Goal: Information Seeking & Learning: Find specific fact

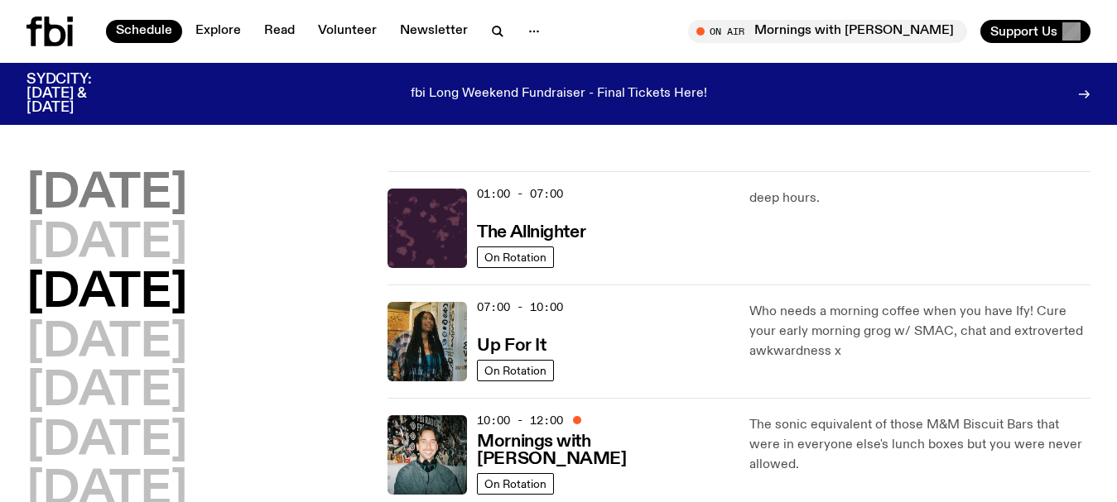
click at [63, 196] on h2 "[DATE]" at bounding box center [106, 194] width 161 height 46
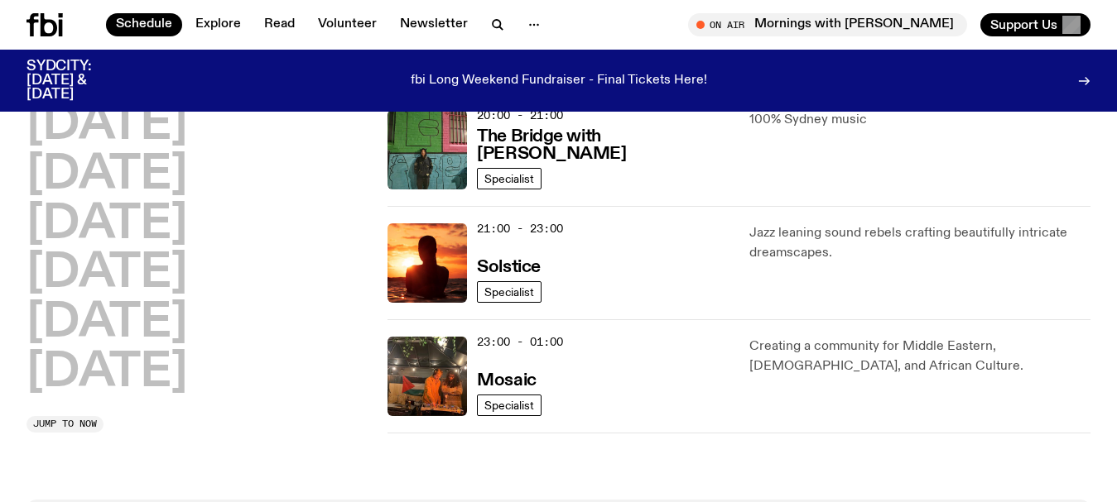
scroll to position [874, 0]
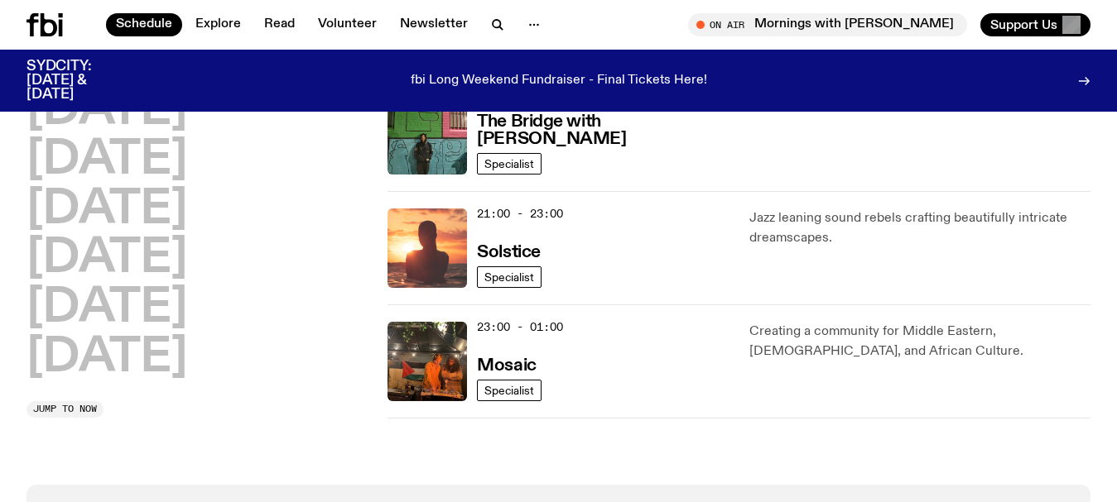
click at [435, 233] on img at bounding box center [426, 248] width 79 height 79
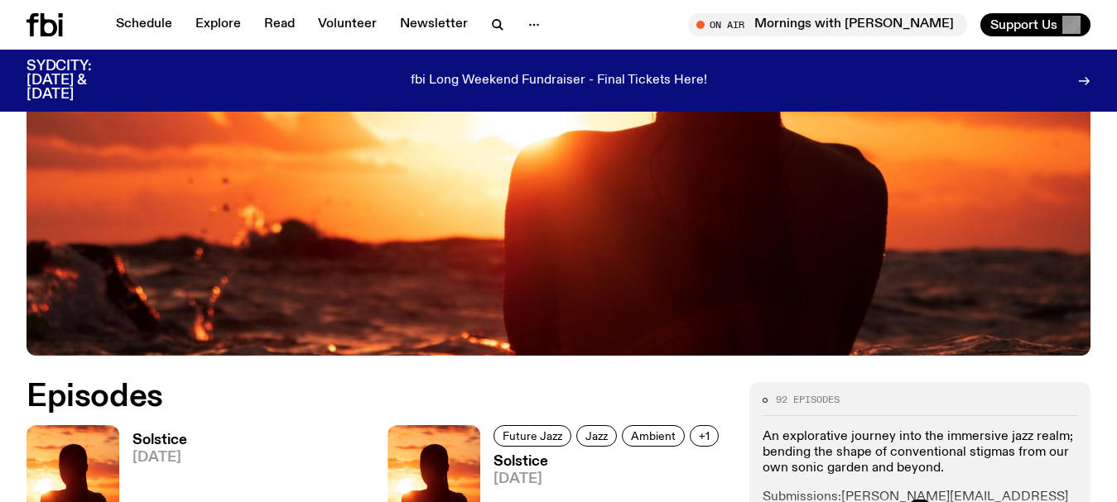
scroll to position [655, 0]
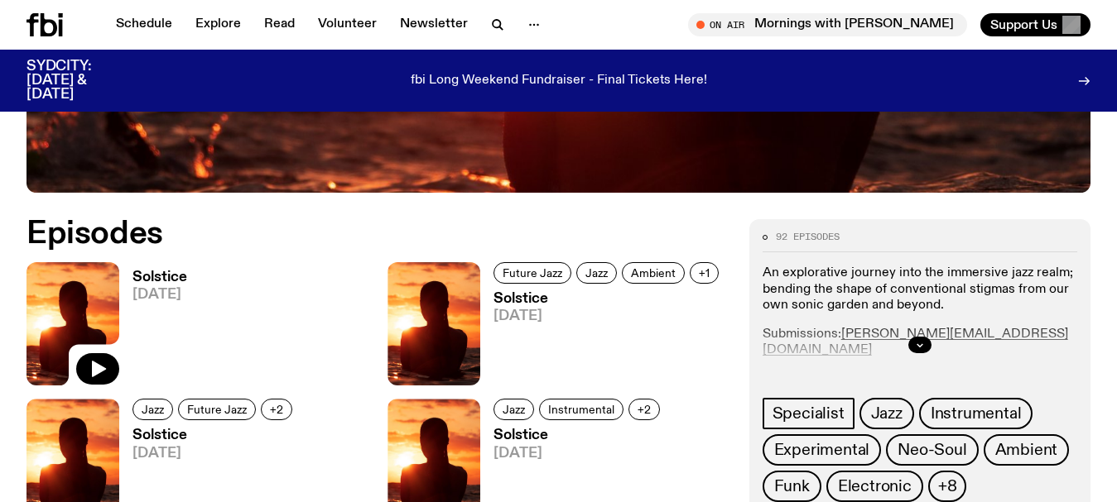
click at [97, 306] on img at bounding box center [72, 323] width 93 height 123
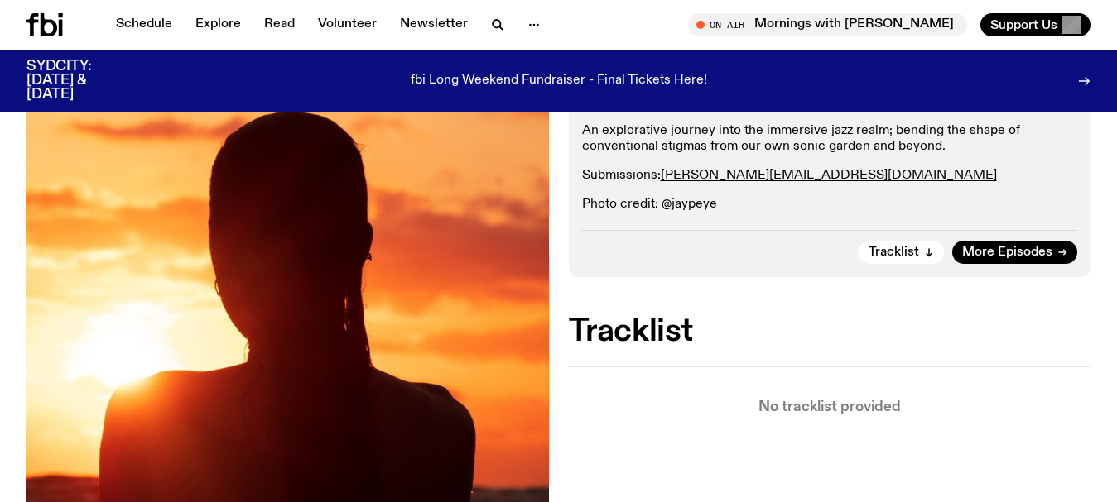
scroll to position [325, 0]
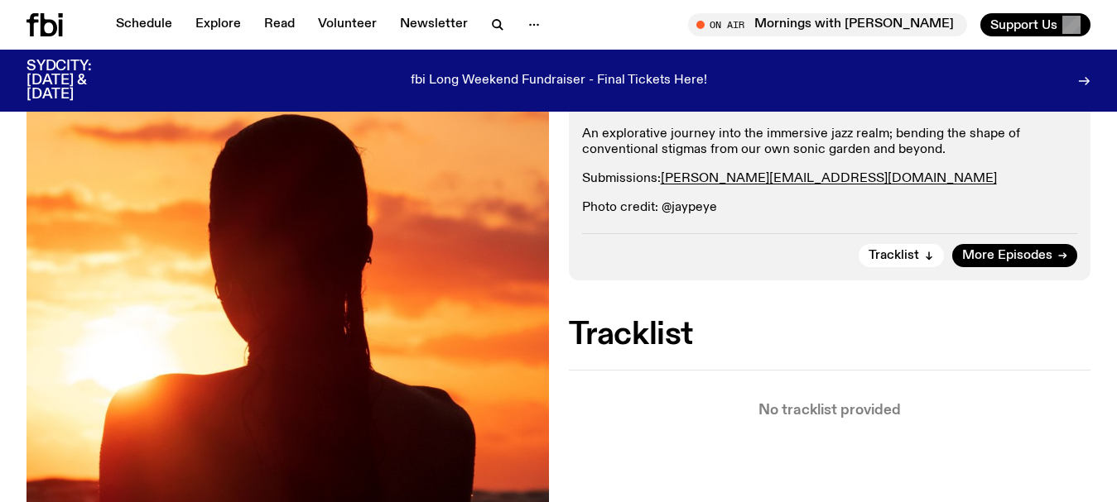
click at [0, 264] on div "Aired on [DATE] 4:30pm Specialist An explorative journey into the immersive jaz…" at bounding box center [558, 395] width 1117 height 775
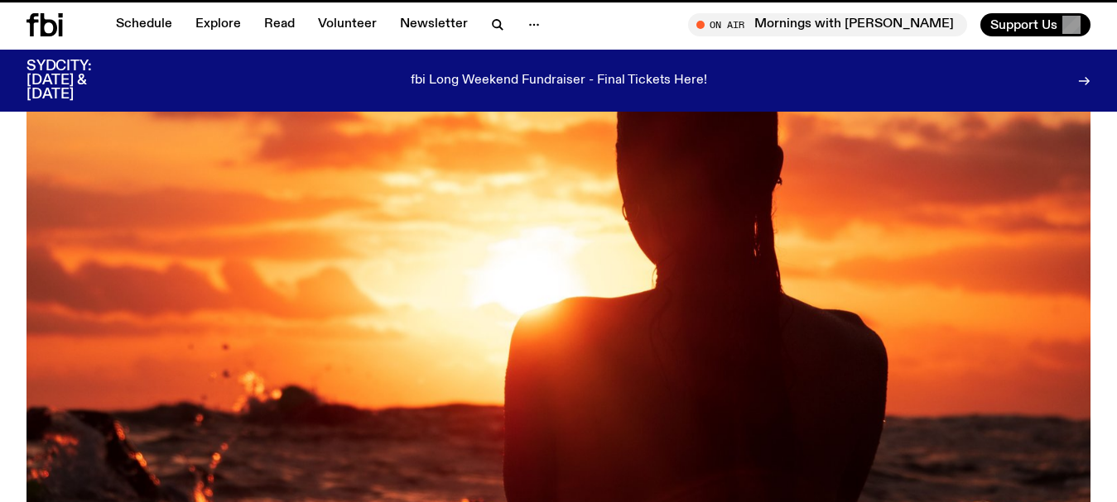
scroll to position [655, 0]
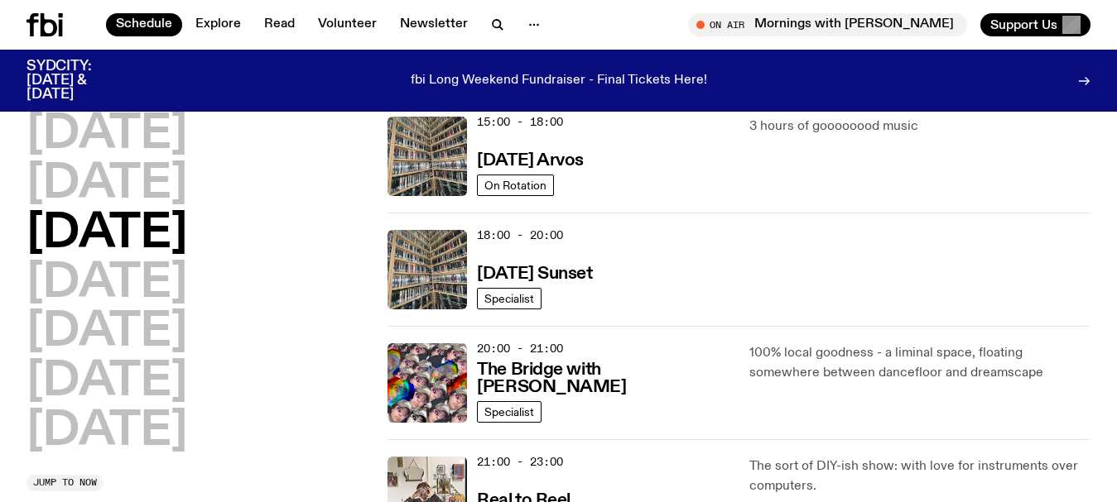
scroll to position [460, 0]
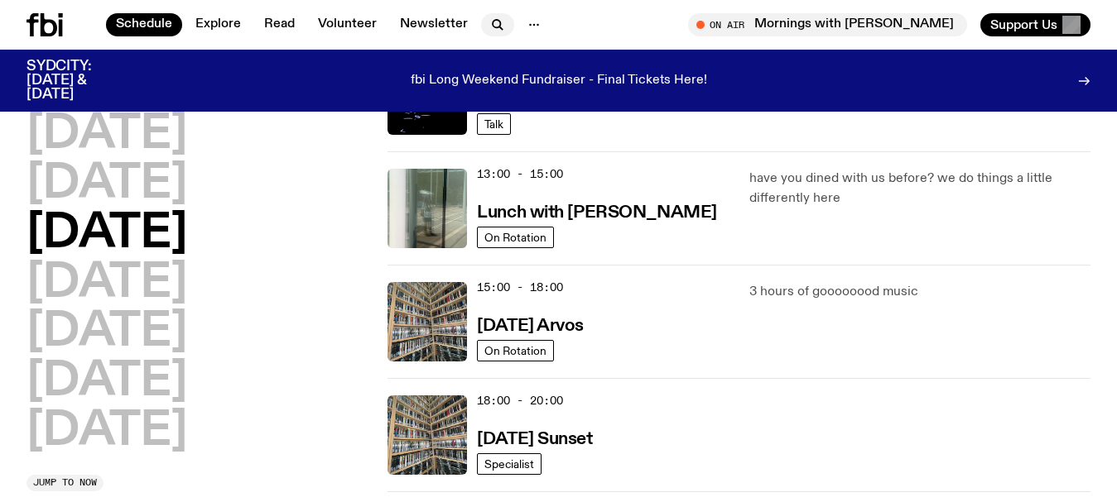
click at [493, 21] on icon "button" at bounding box center [496, 23] width 7 height 7
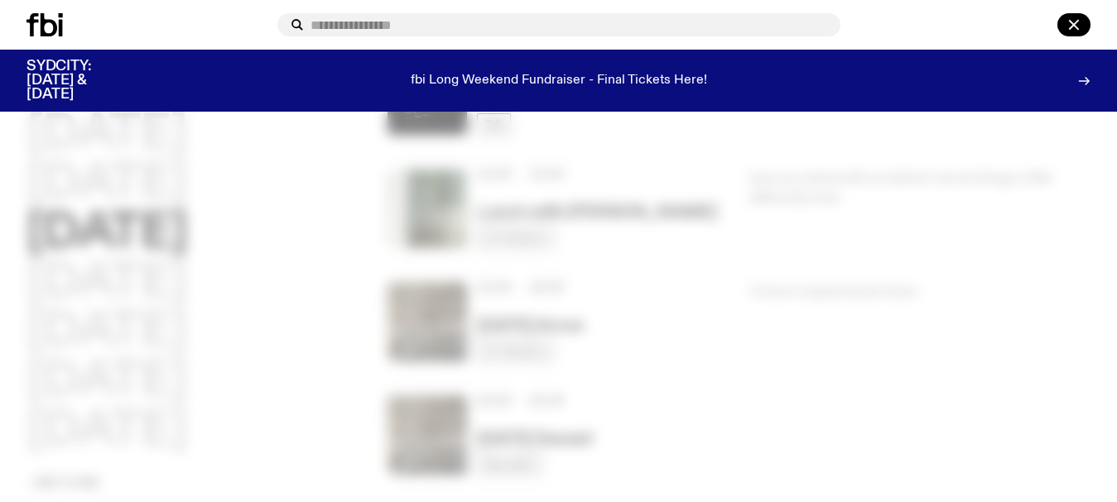
click at [362, 26] on input "text" at bounding box center [568, 25] width 517 height 14
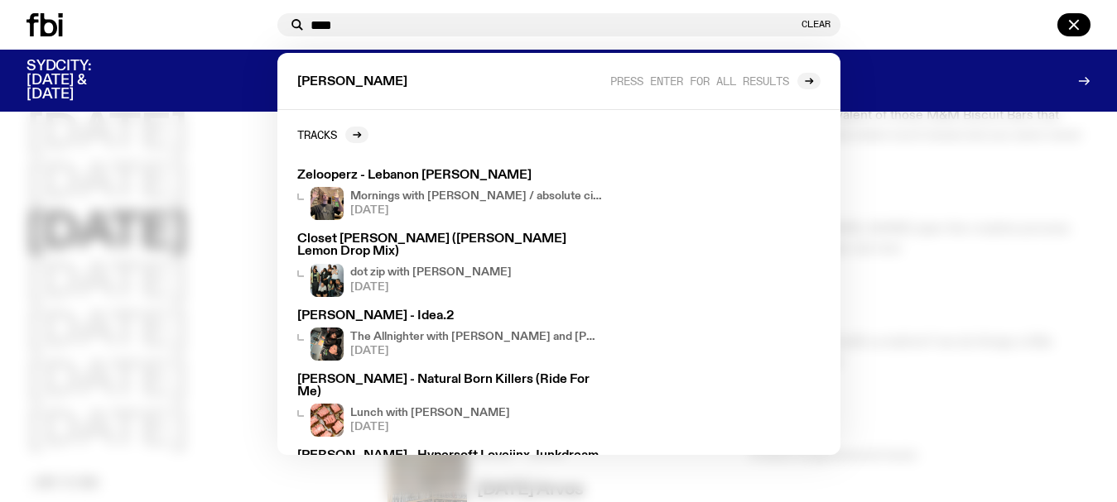
scroll to position [295, 0]
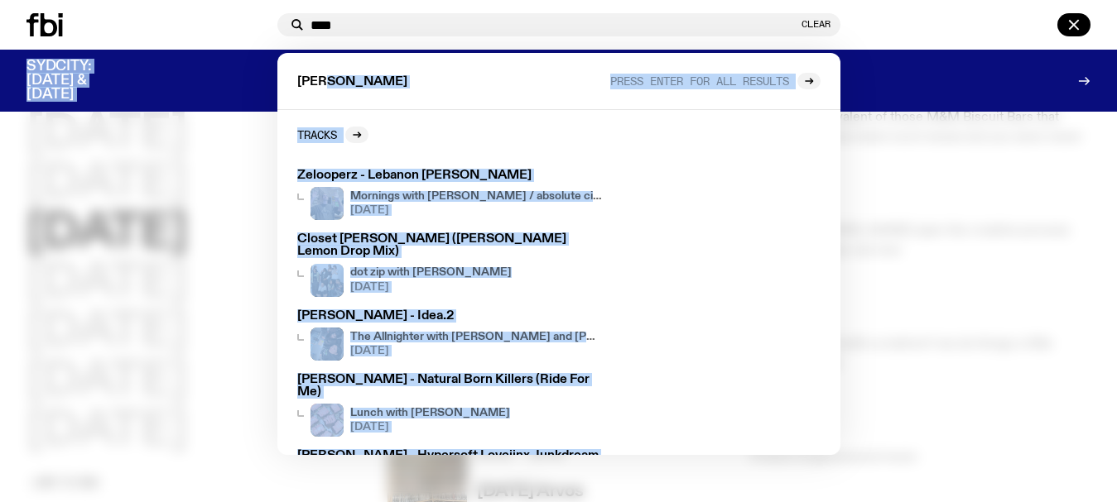
drag, startPoint x: 343, startPoint y: 72, endPoint x: 210, endPoint y: 68, distance: 132.5
click at [211, 69] on div "Schedule Explore Read Volunteer Newsletter About Us Contact Champions of emergi…" at bounding box center [558, 56] width 1117 height 112
click at [363, 92] on div "[PERSON_NAME] Press enter for all results" at bounding box center [558, 81] width 563 height 57
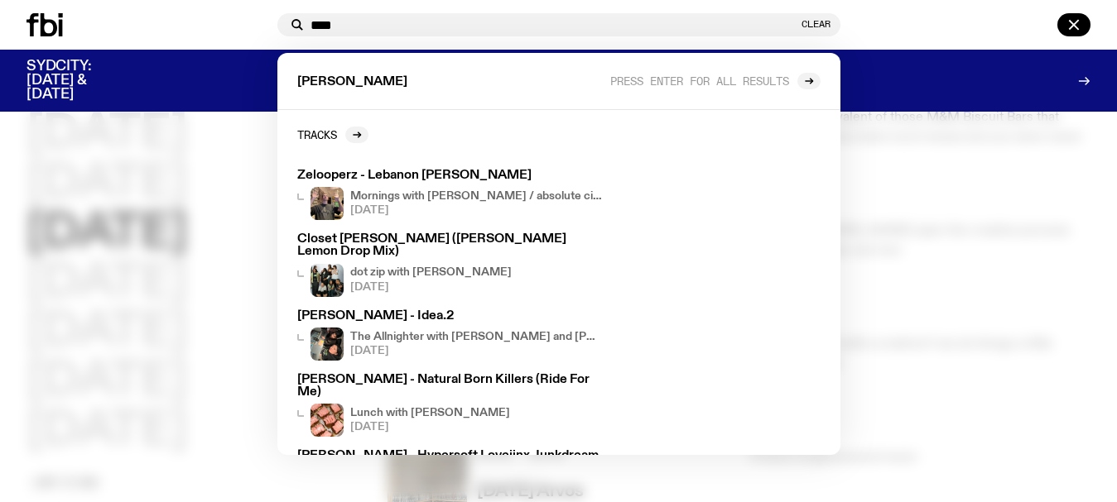
click at [344, 80] on div "[PERSON_NAME] Press enter for all results" at bounding box center [558, 81] width 563 height 57
drag, startPoint x: 347, startPoint y: 21, endPoint x: 248, endPoint y: 29, distance: 99.7
click at [249, 18] on div "**** Clear [PERSON_NAME] Press enter for all results Tracks Zelooperz - Lebanon…" at bounding box center [558, 25] width 1117 height 50
type input "*"
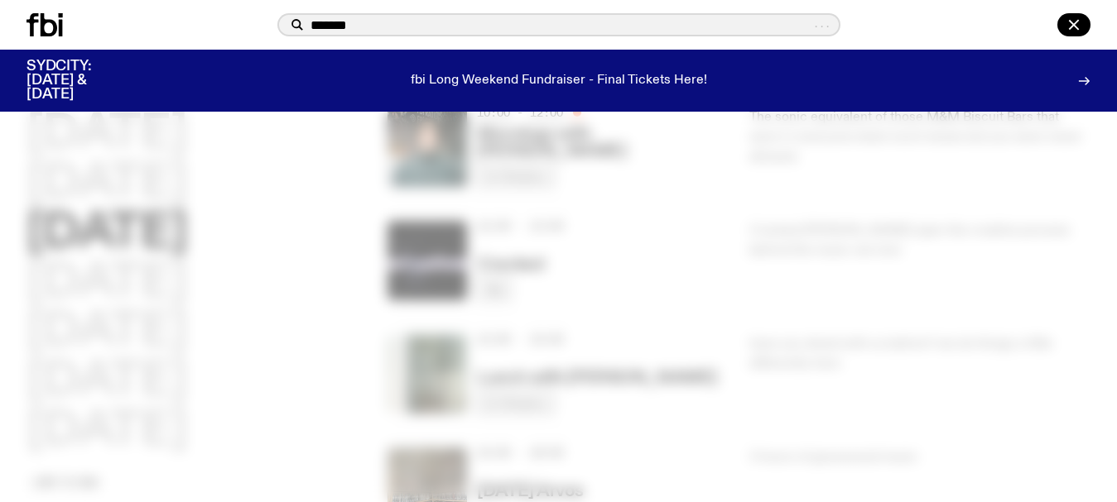
type input "*******"
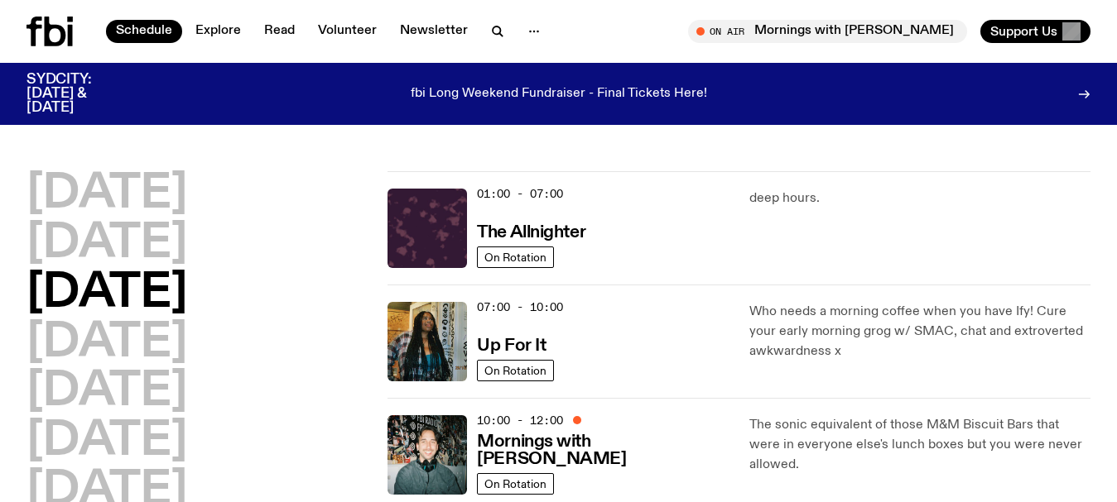
click at [489, 24] on icon "button" at bounding box center [498, 32] width 20 height 20
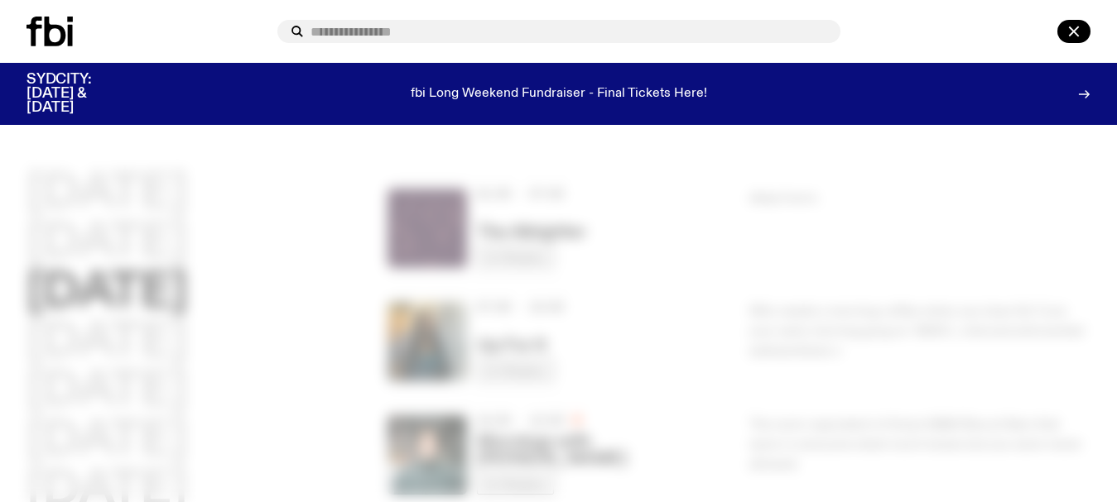
click at [445, 32] on input "text" at bounding box center [568, 32] width 517 height 14
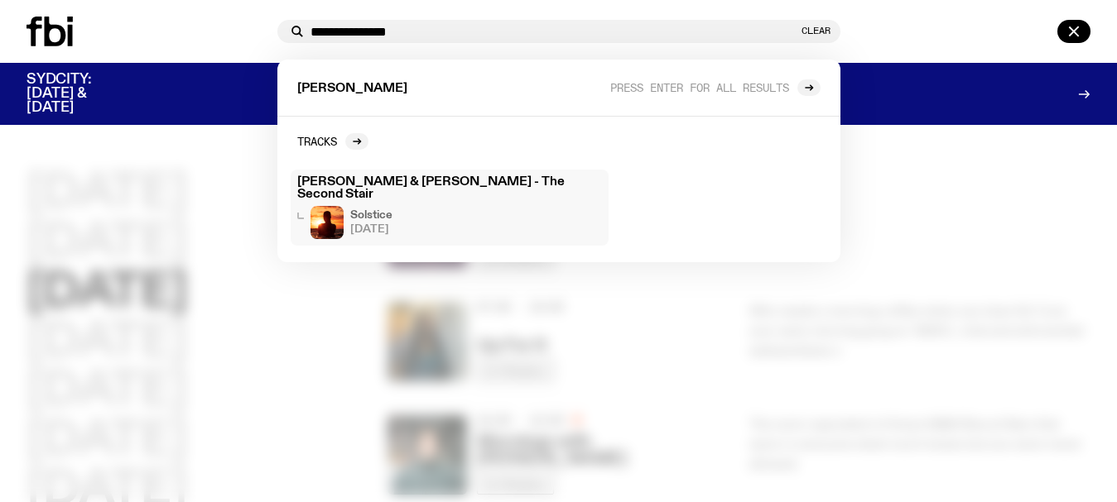
type input "**********"
click at [445, 182] on h3 "Sam Gendel & James McAlister - The Second Stair" at bounding box center [449, 188] width 305 height 25
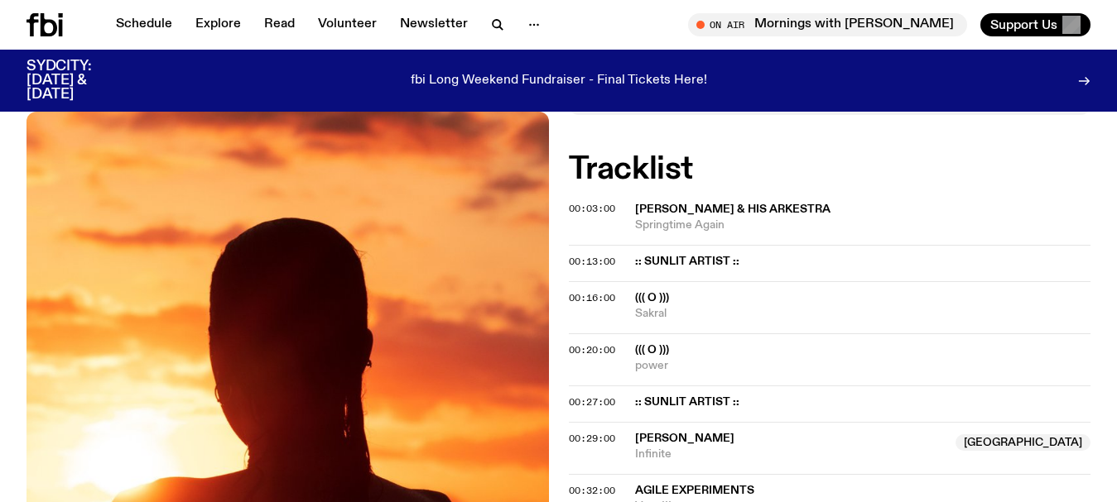
scroll to position [1169, 0]
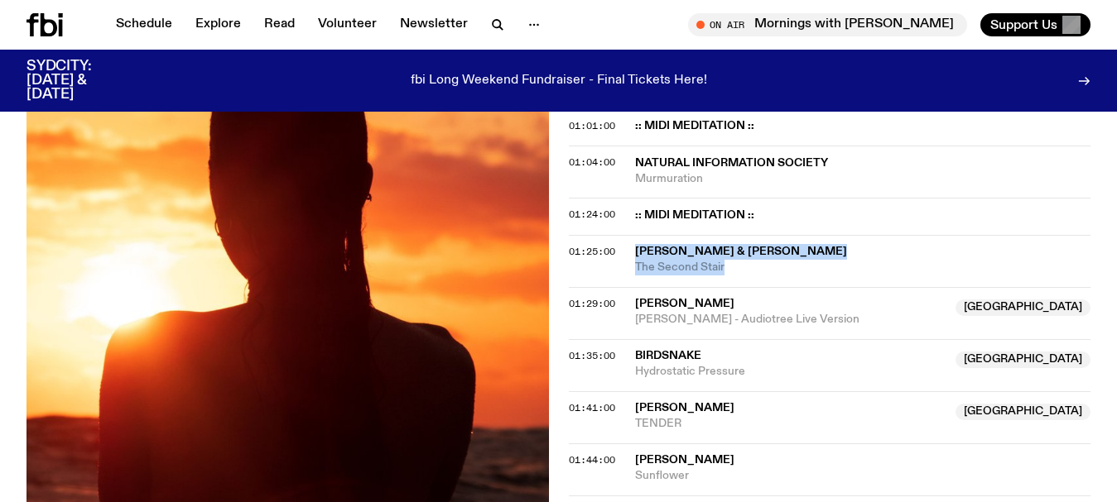
drag, startPoint x: 756, startPoint y: 263, endPoint x: 632, endPoint y: 248, distance: 125.2
click at [632, 248] on div "01:25:00 Sam Gendel & James McAlister The Second Stair" at bounding box center [830, 261] width 522 height 52
copy div "Sam Gendel & James McAlister The Second Stair"
click at [743, 278] on div "01:25:00 Sam Gendel & James McAlister The Second Stair" at bounding box center [830, 261] width 522 height 52
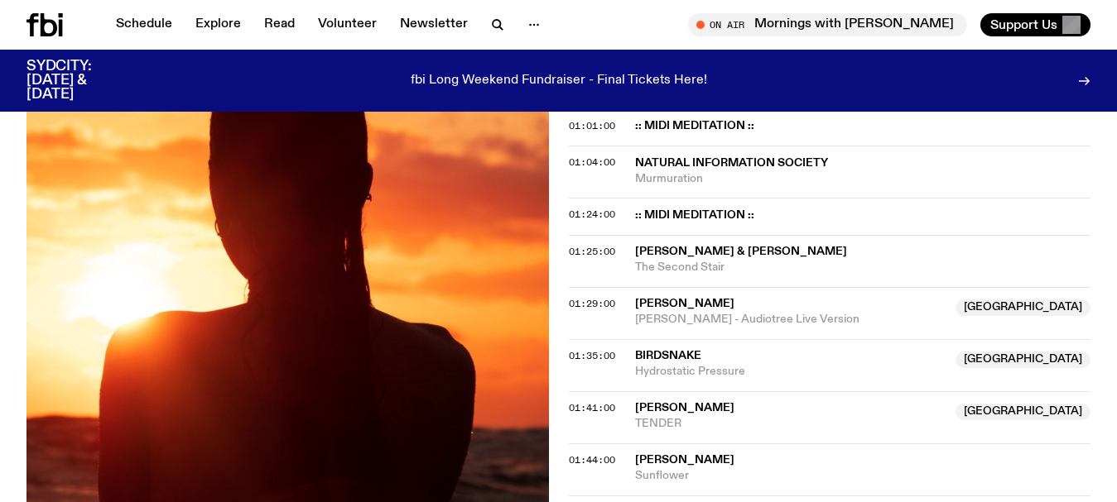
drag, startPoint x: 0, startPoint y: 248, endPoint x: 0, endPoint y: 225, distance: 23.2
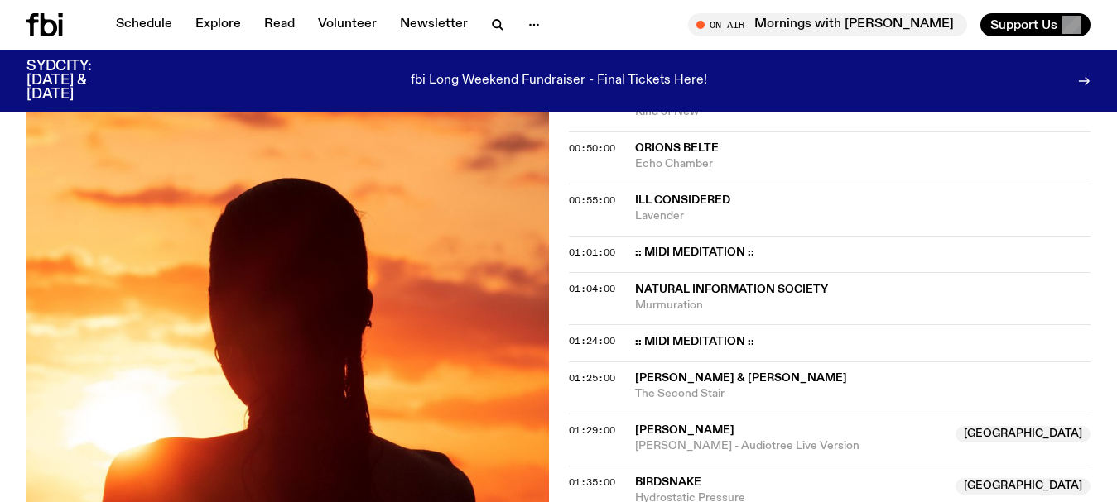
scroll to position [1070, 0]
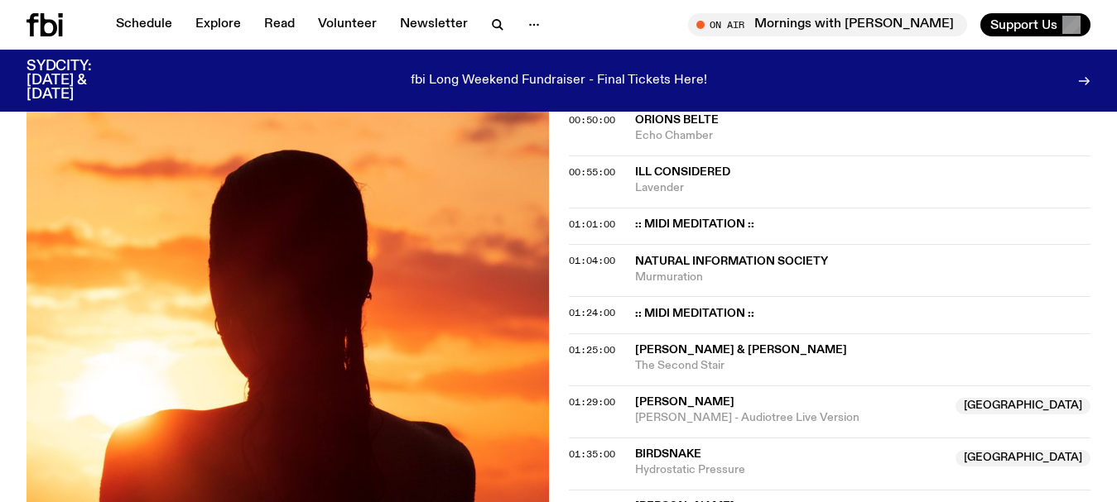
click at [0, 277] on div "Aired on 01.09.25 , 4:30pm Specialist An explorative journey into the immersive…" at bounding box center [558, 40] width 1117 height 1555
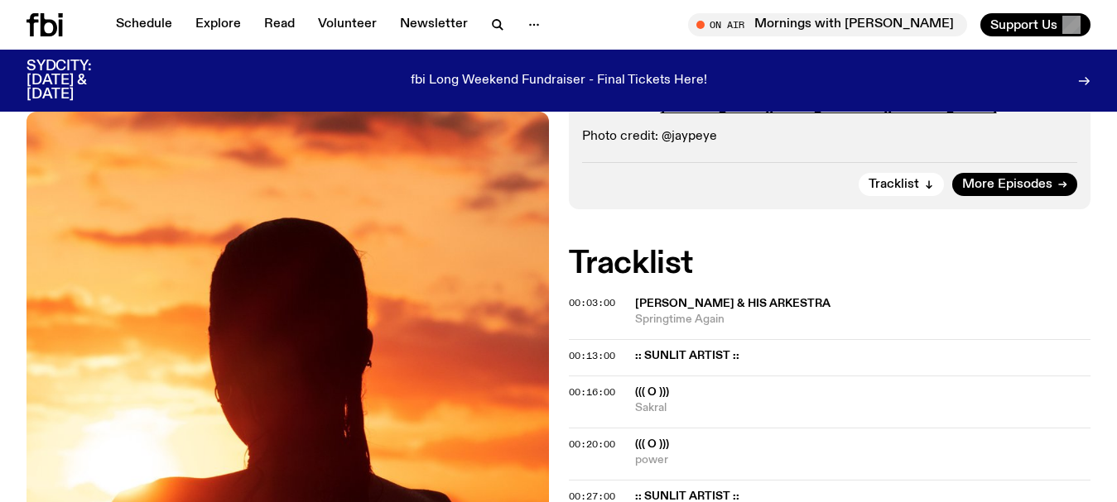
scroll to position [243, 0]
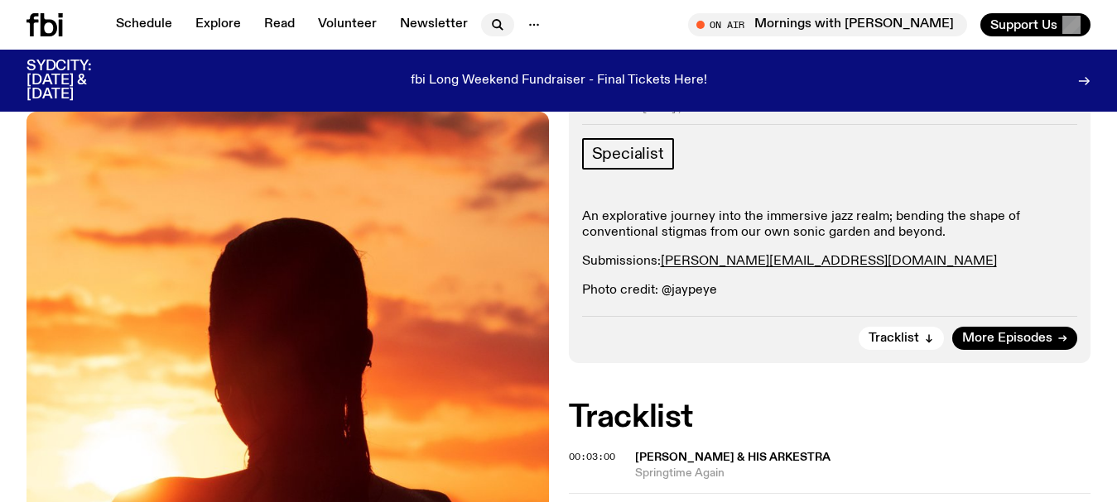
click at [496, 20] on icon "button" at bounding box center [498, 25] width 20 height 20
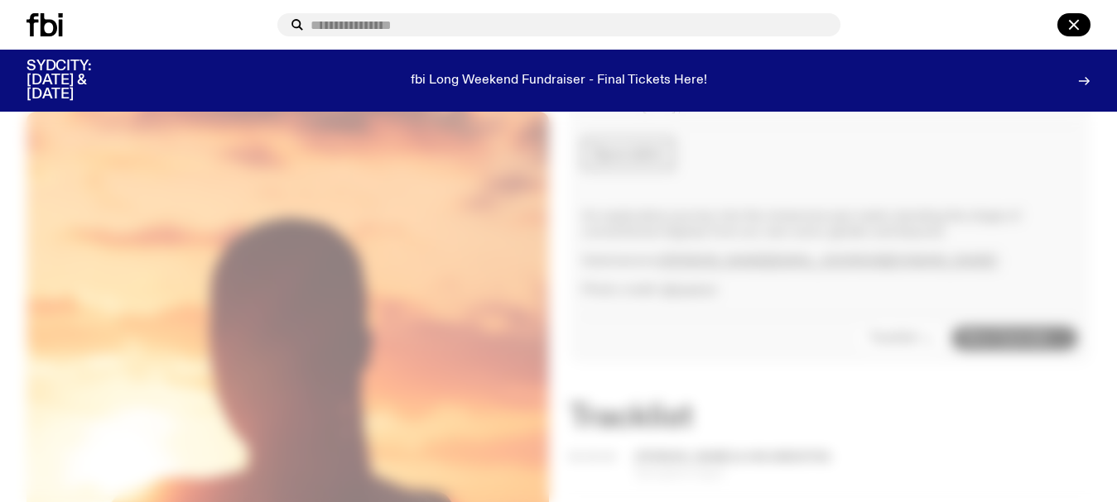
click at [496, 21] on input "text" at bounding box center [568, 25] width 517 height 14
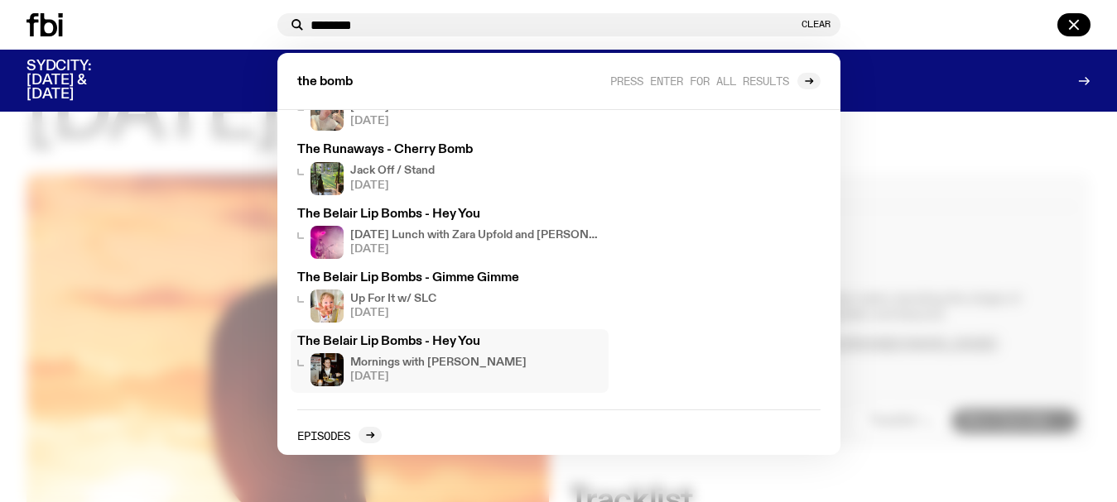
scroll to position [74, 0]
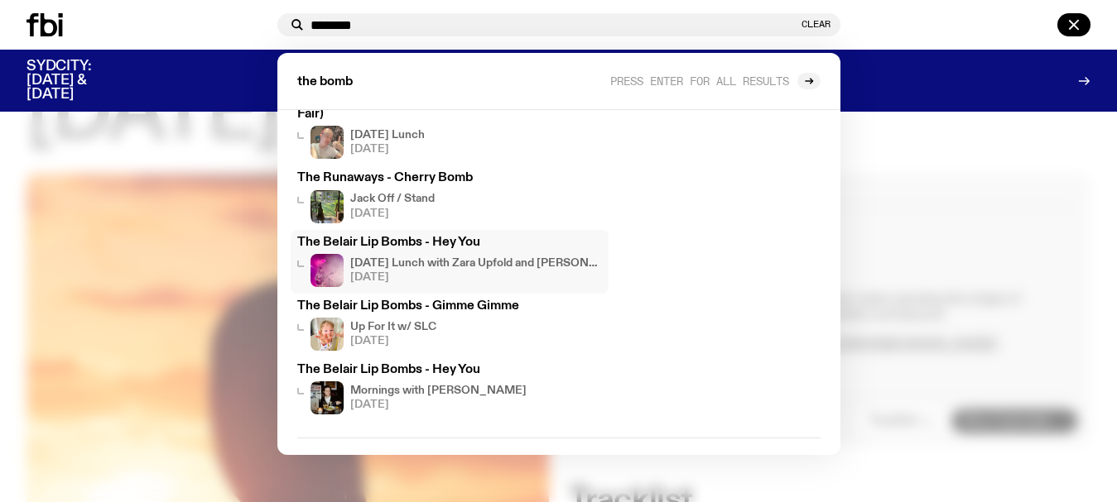
type input "********"
click at [0, 165] on div at bounding box center [558, 251] width 1117 height 502
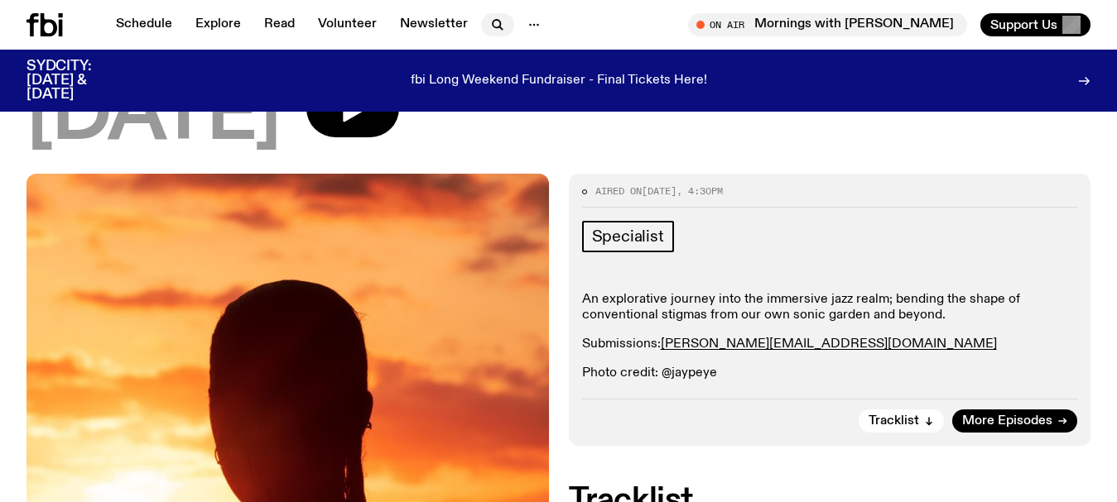
click at [489, 28] on icon "button" at bounding box center [498, 25] width 20 height 20
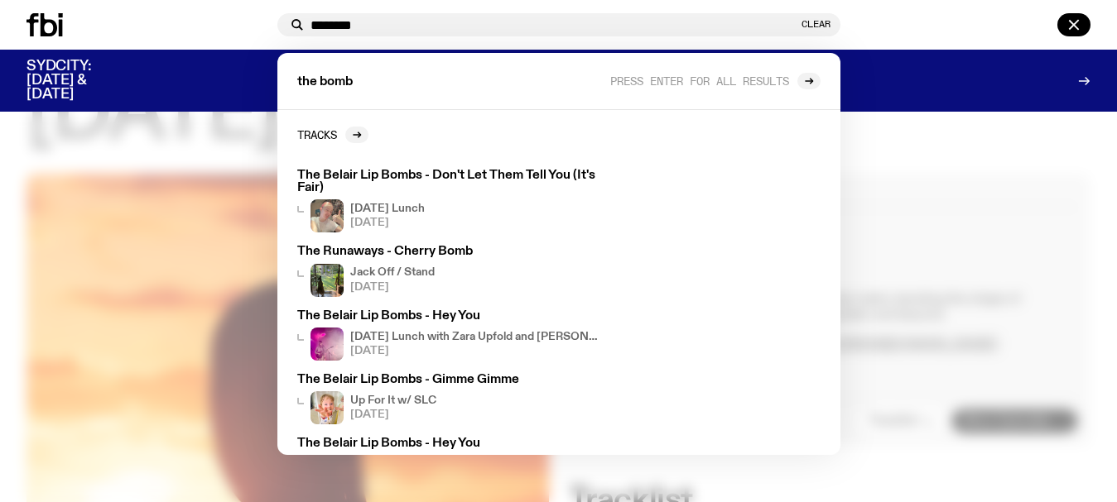
click at [456, 22] on input "********" at bounding box center [554, 25] width 488 height 14
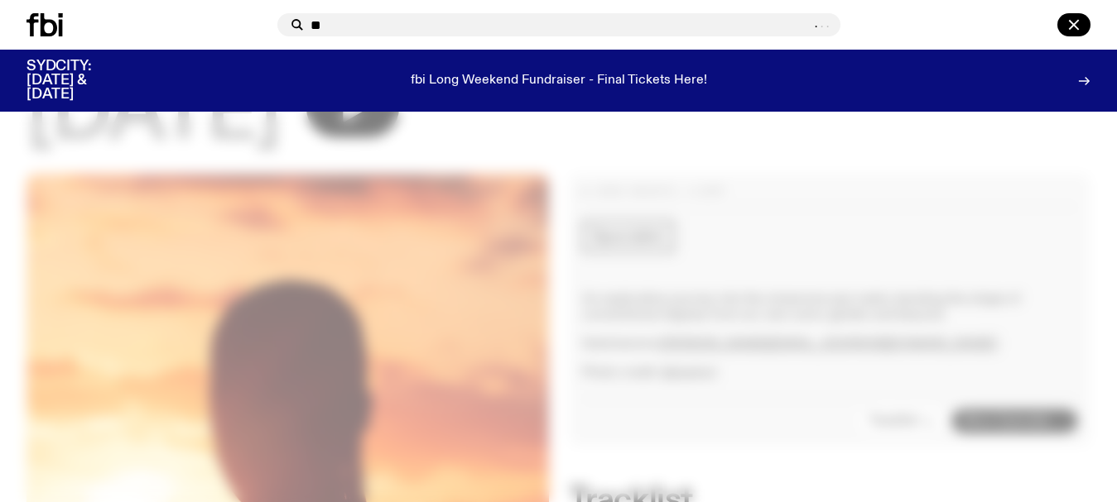
type input "*"
click at [411, 22] on input "****" at bounding box center [559, 25] width 499 height 14
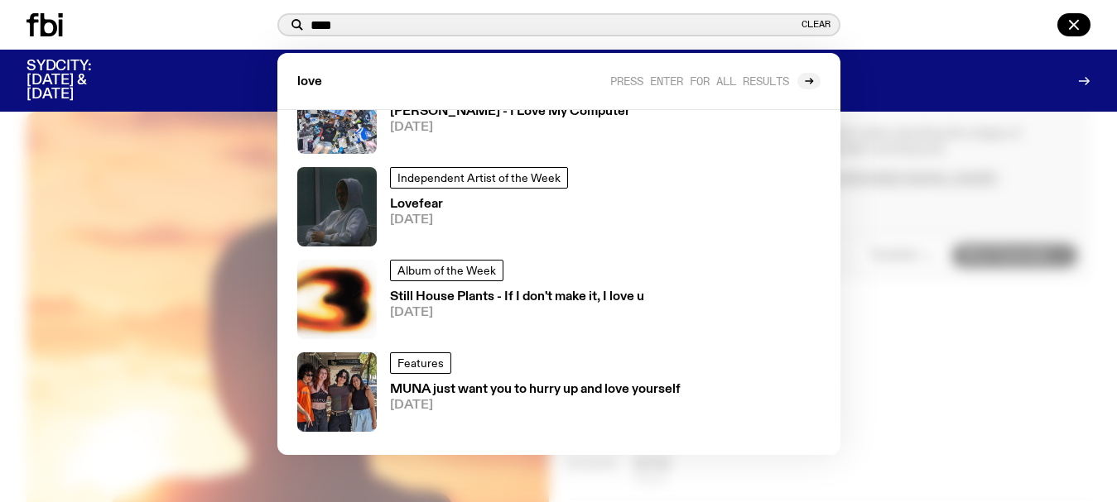
scroll to position [1017, 0]
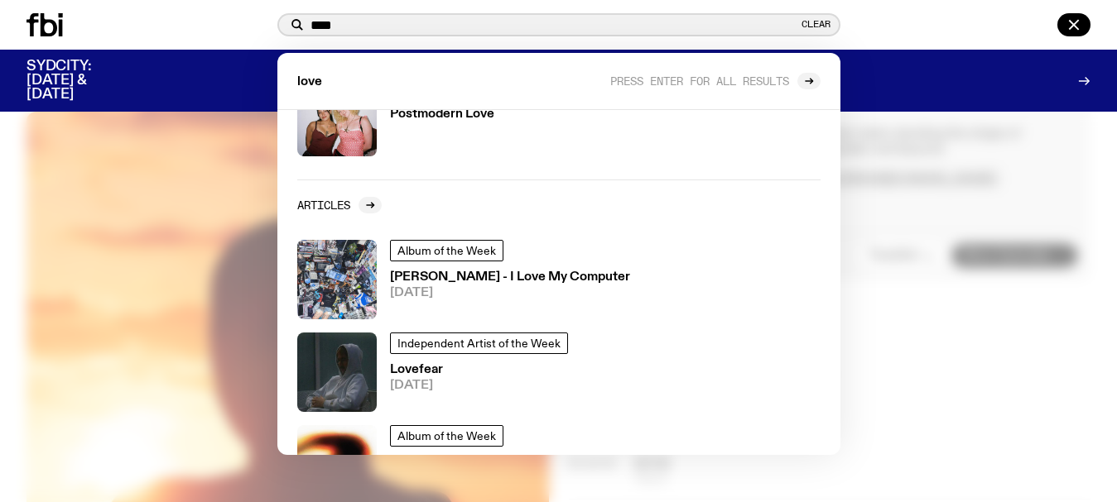
click at [366, 26] on input "****" at bounding box center [554, 25] width 488 height 14
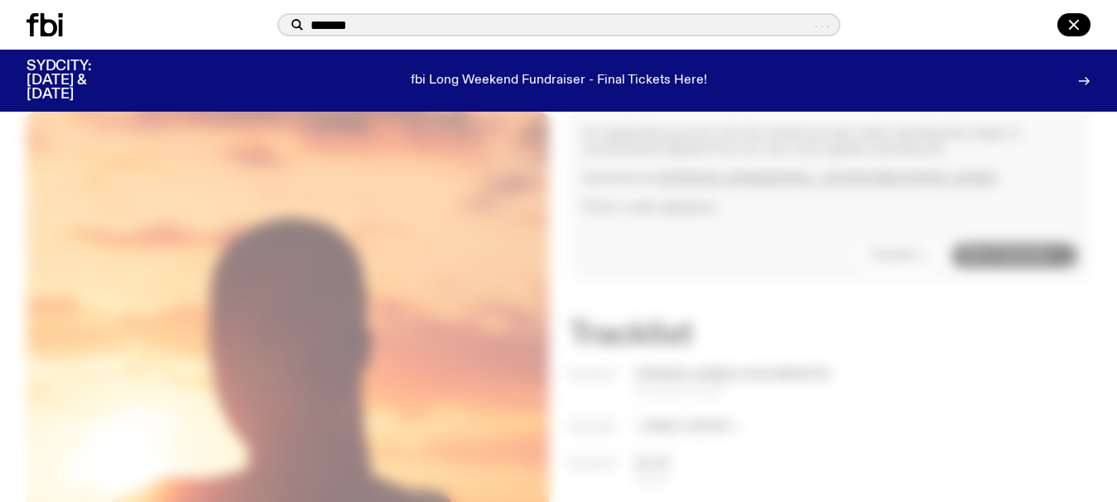
drag, startPoint x: 366, startPoint y: 26, endPoint x: 185, endPoint y: 26, distance: 180.5
click at [185, 26] on div "****** . . ." at bounding box center [558, 25] width 1117 height 50
type input "*******"
click at [809, 28] on button "Clear" at bounding box center [815, 24] width 29 height 9
click at [328, 20] on input "text" at bounding box center [568, 25] width 517 height 14
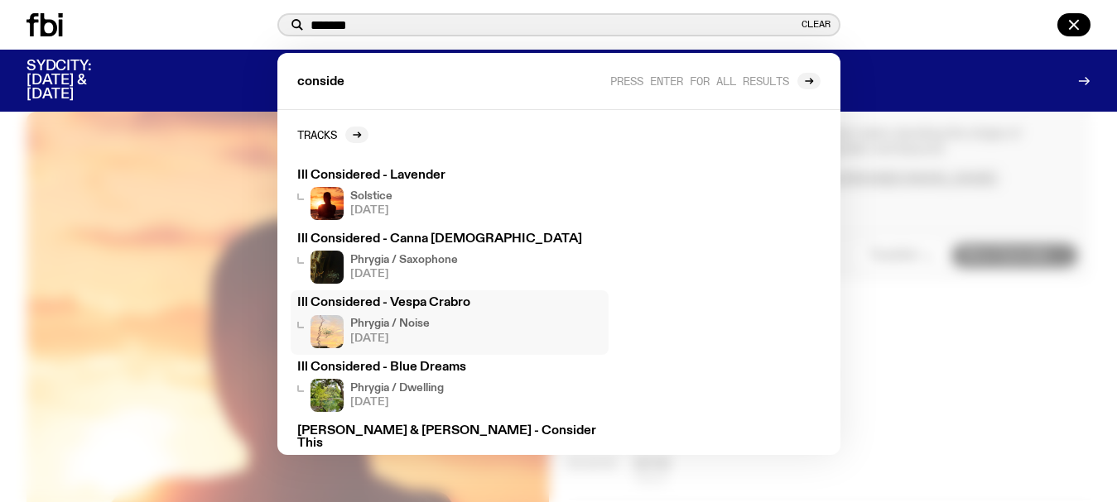
scroll to position [83, 0]
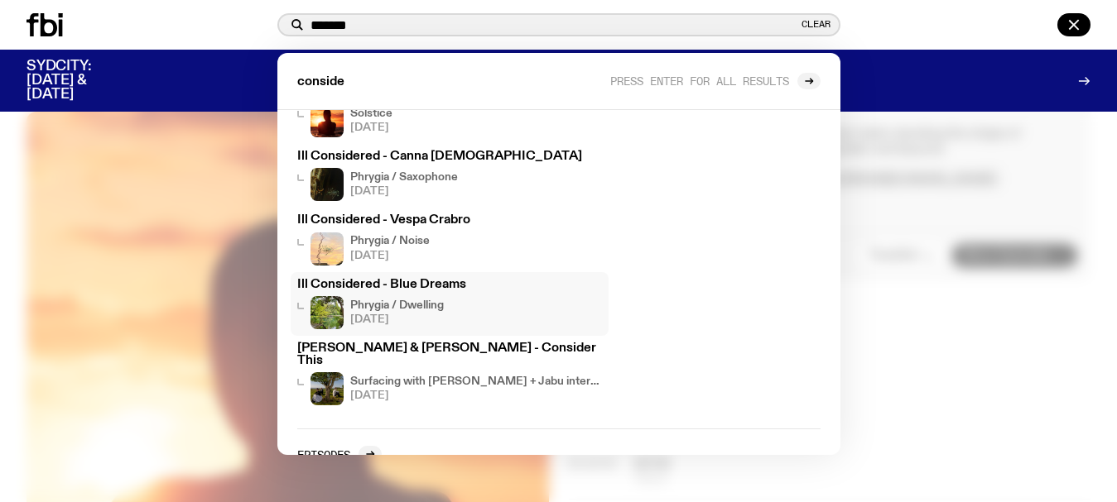
type input "*******"
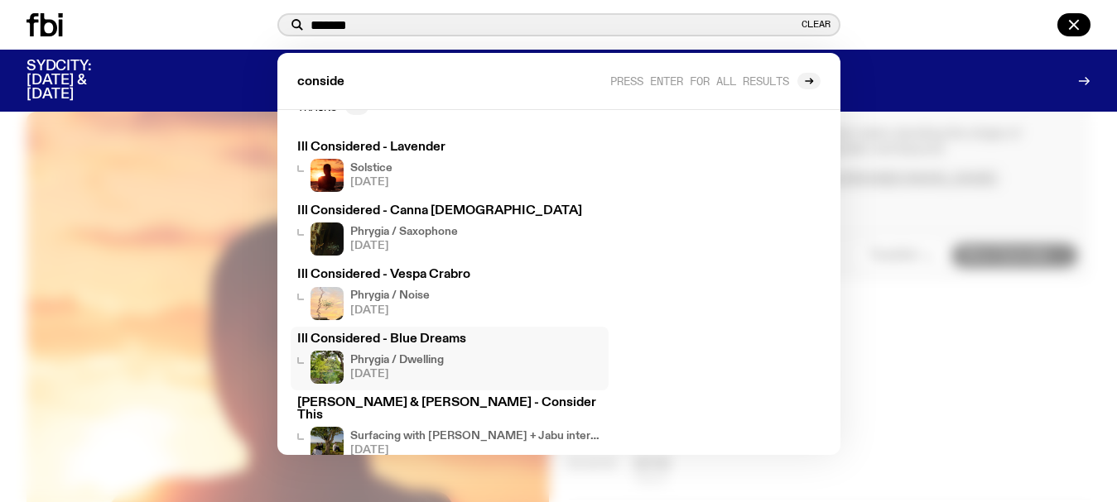
scroll to position [0, 0]
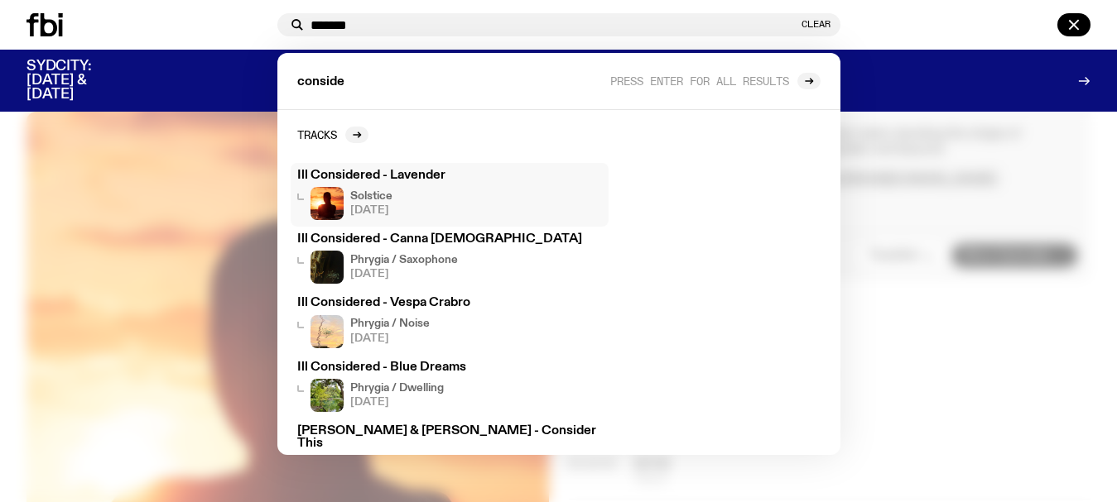
click at [401, 175] on h3 "Ill Considered - Lavender" at bounding box center [449, 176] width 305 height 12
click at [401, 173] on h3 "Ill Considered - Lavender" at bounding box center [449, 176] width 305 height 12
click at [371, 200] on h4 "Solstice" at bounding box center [371, 196] width 42 height 11
